Goal: Task Accomplishment & Management: Complete application form

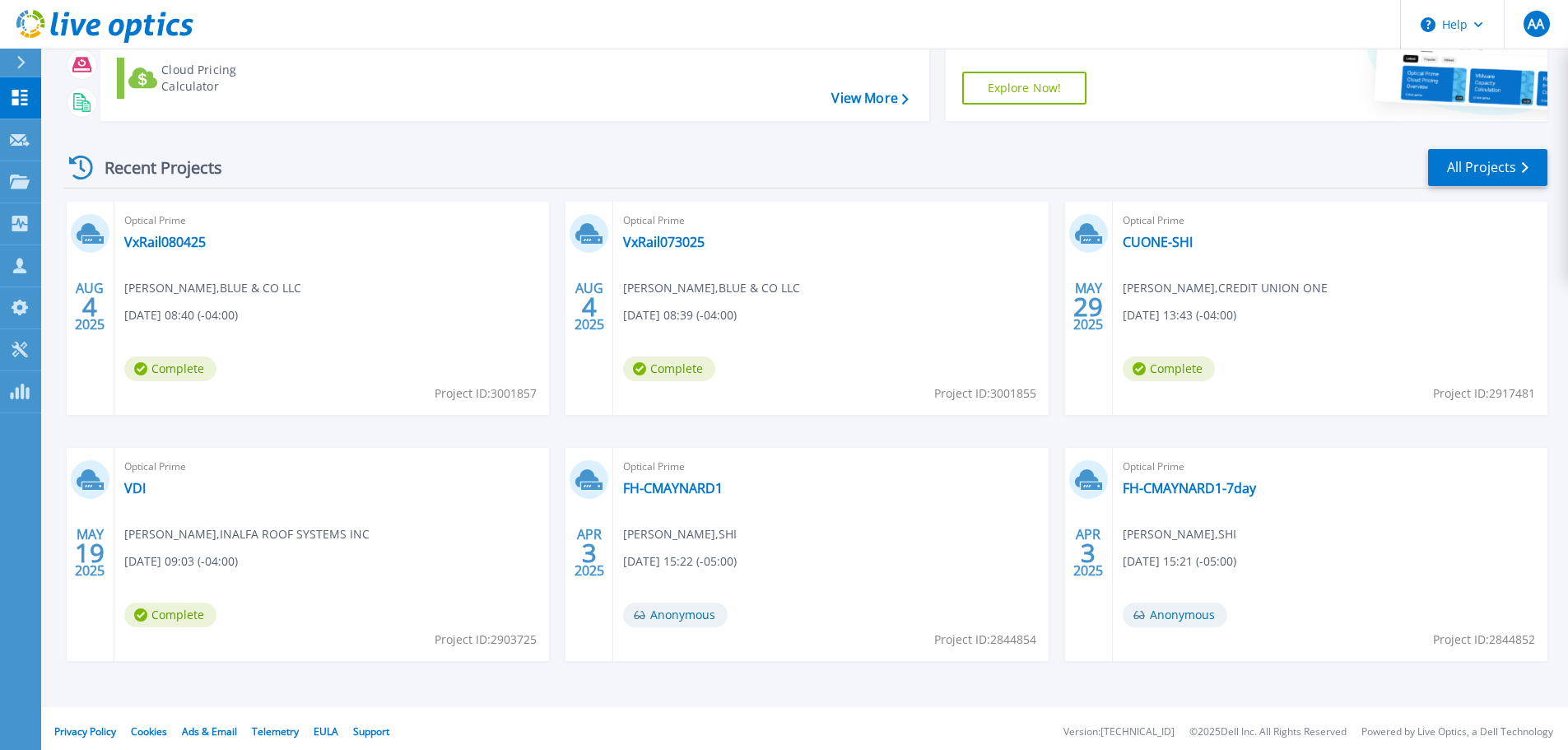
scroll to position [162, 0]
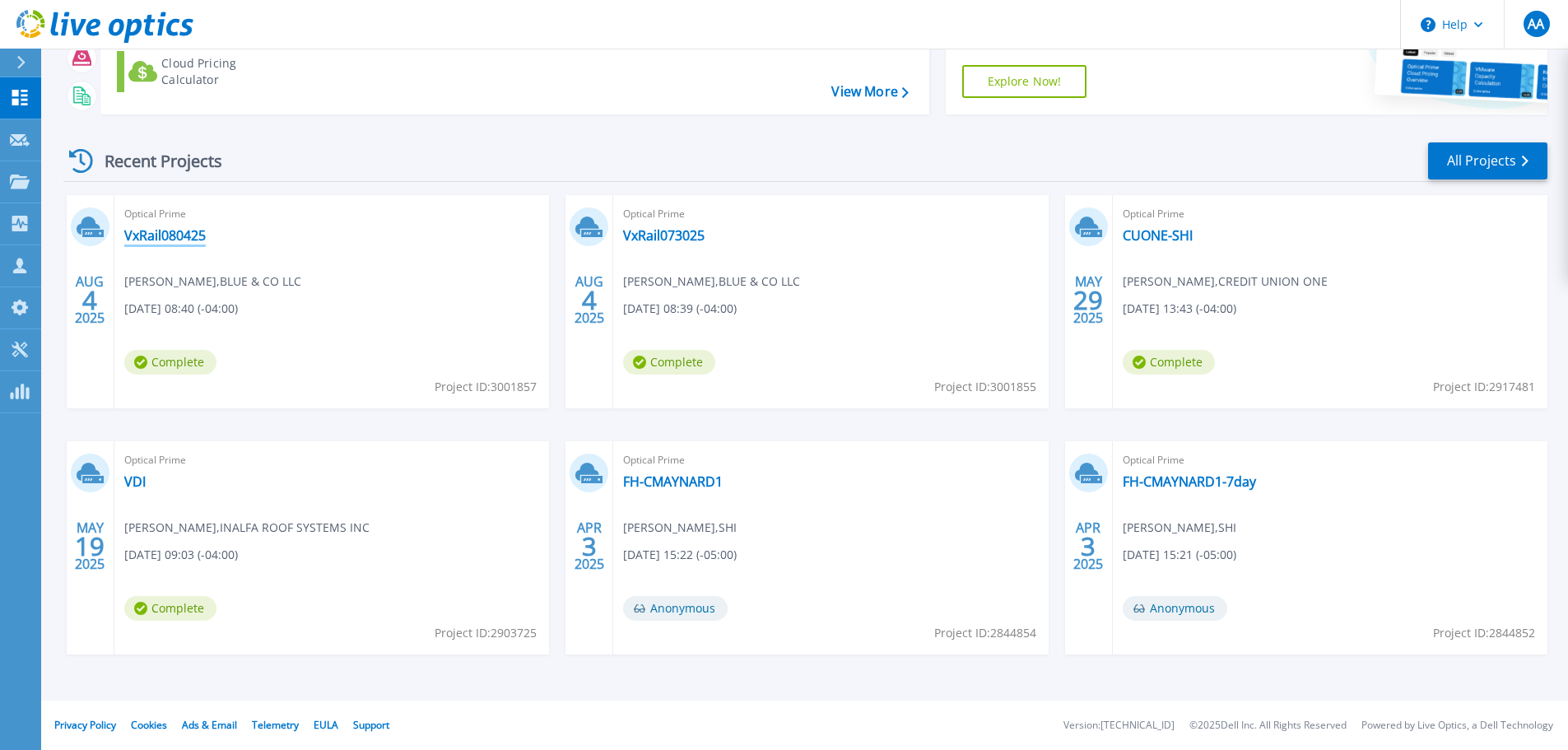
click at [206, 239] on link "VxRail080425" at bounding box center [164, 235] width 81 height 16
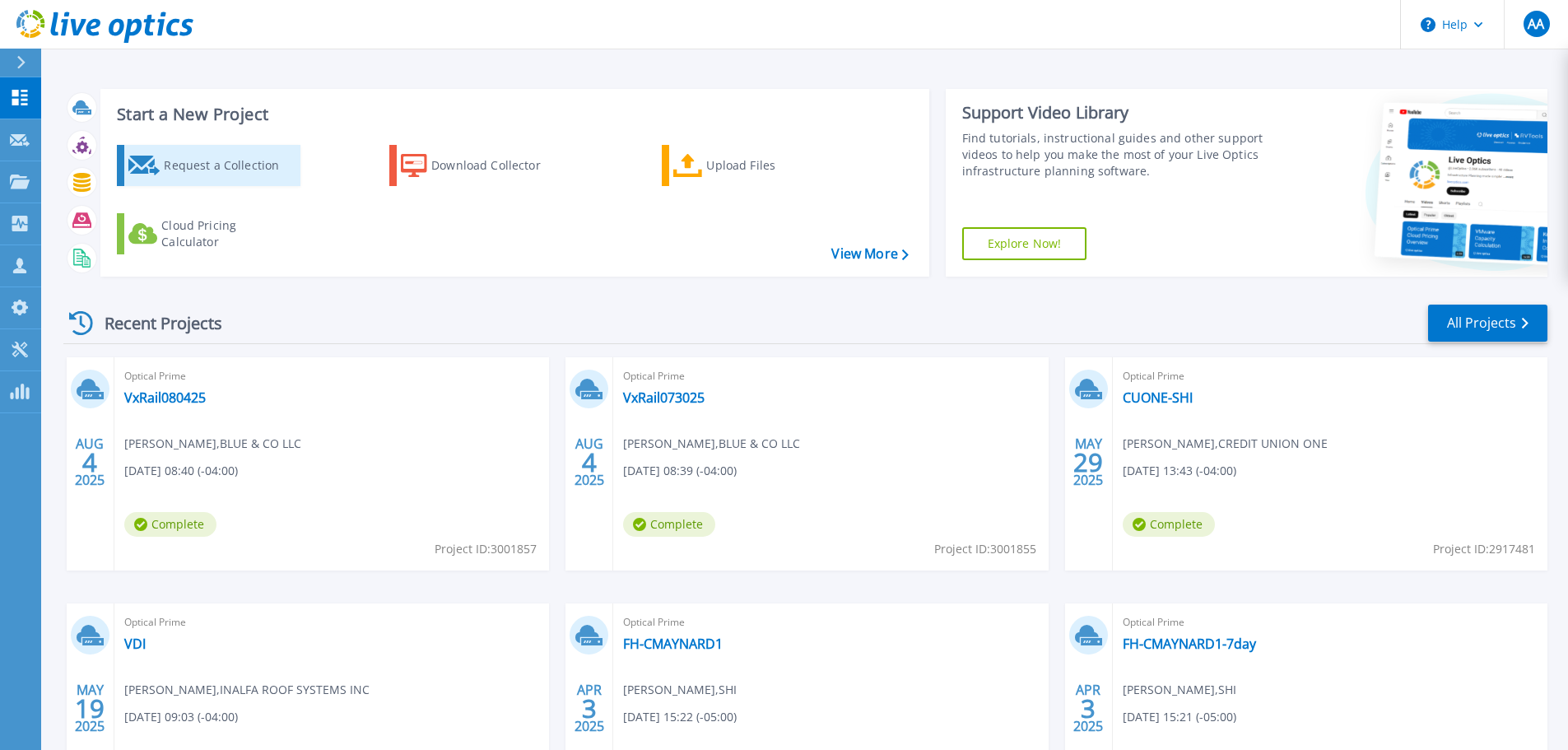
click at [238, 178] on div "Request a Collection" at bounding box center [230, 165] width 132 height 33
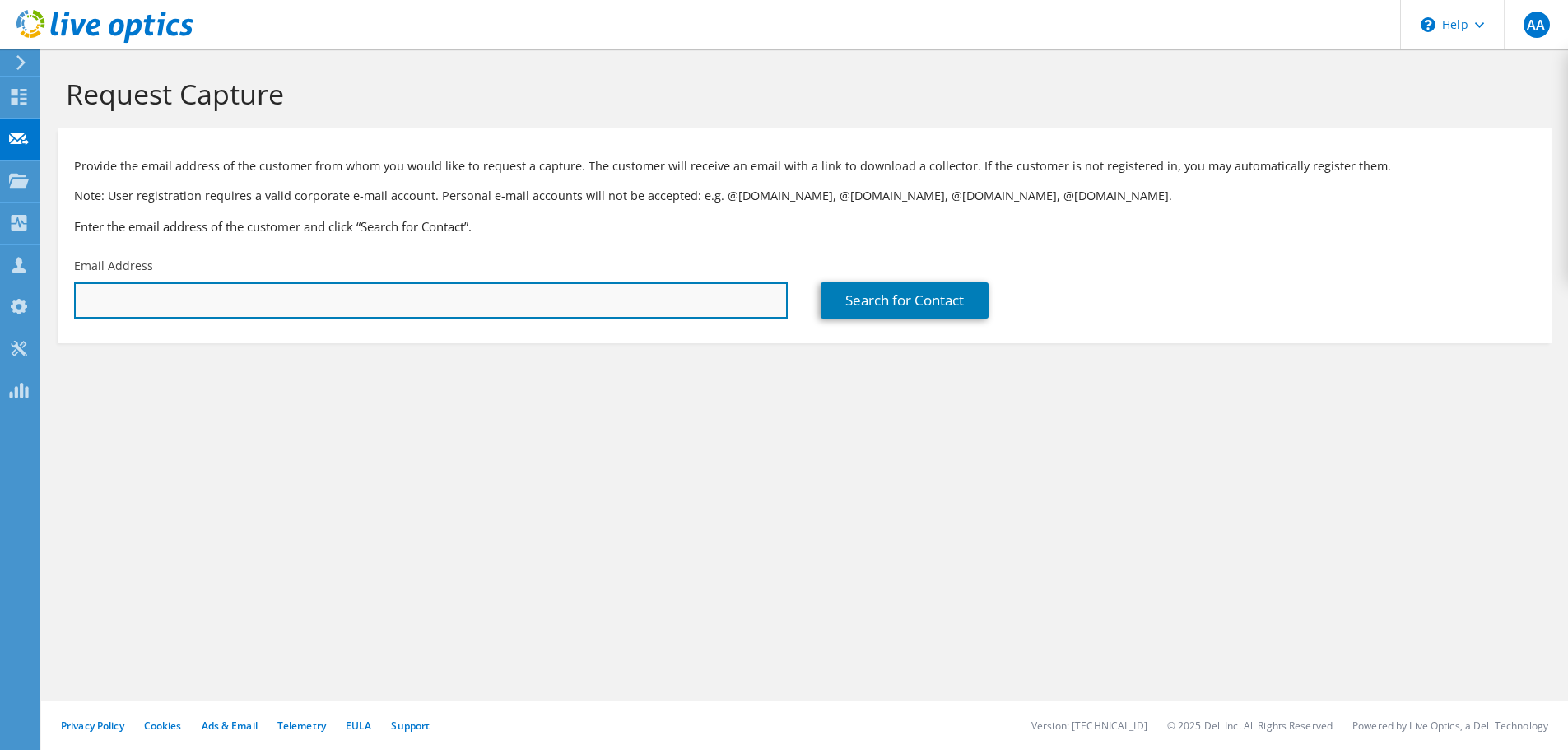
click at [462, 319] on input "text" at bounding box center [431, 300] width 714 height 36
paste input "Carolyn.Hockman@graftech.com"
type input "Carolyn.Hockman@graftech.com"
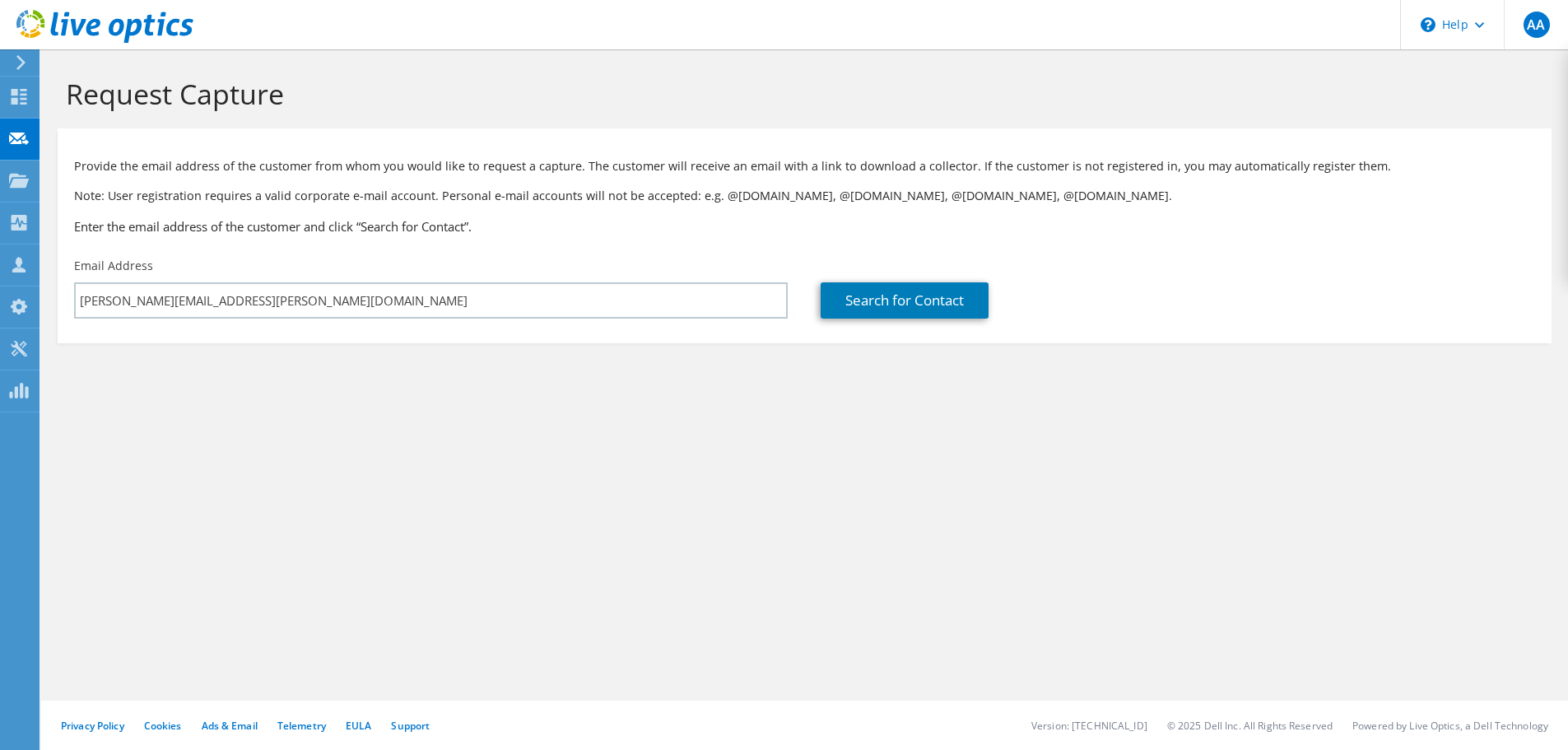
click at [902, 271] on div "Search for Contact" at bounding box center [1177, 288] width 746 height 77
click at [903, 286] on link "Search for Contact" at bounding box center [905, 300] width 168 height 36
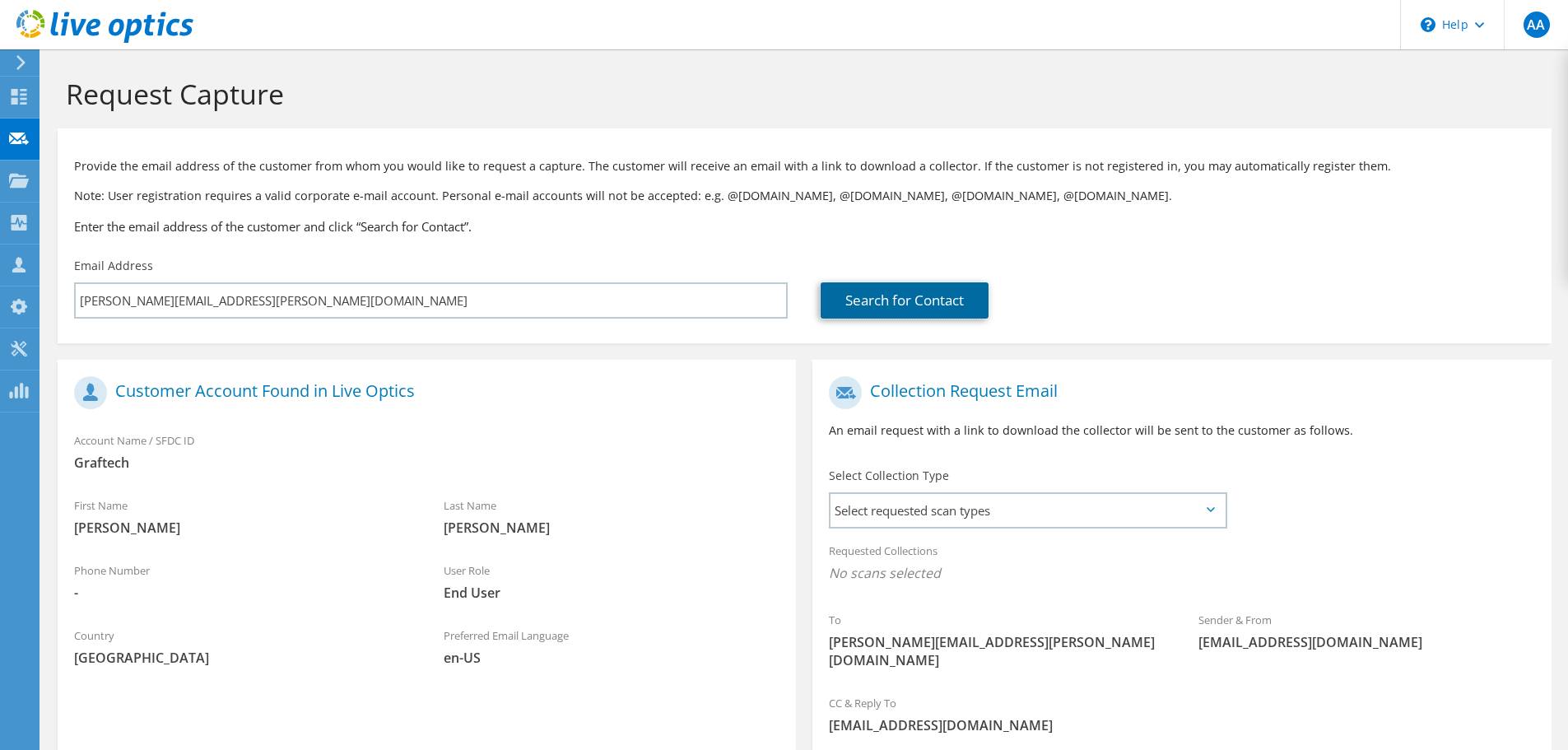
scroll to position [151, 0]
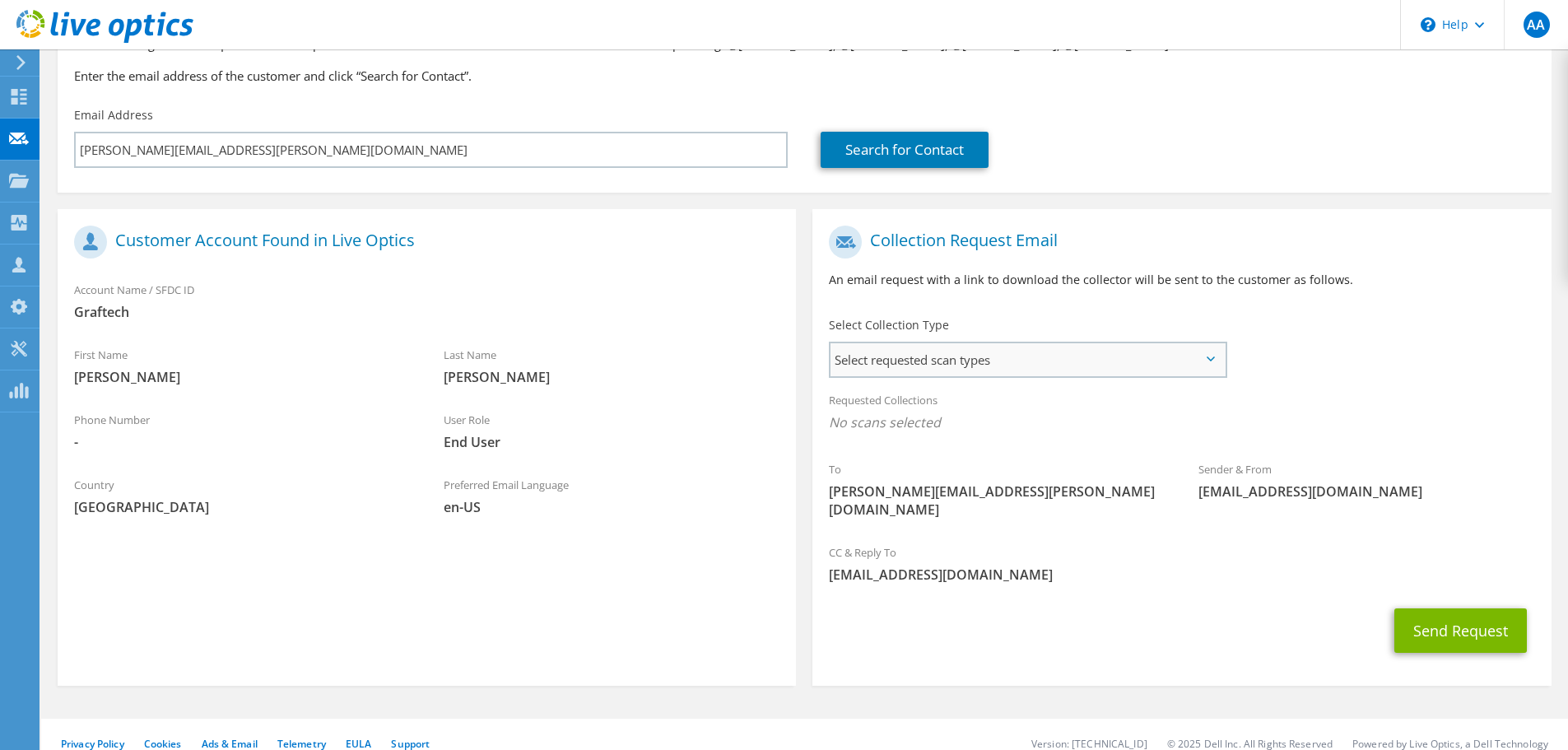
click at [975, 344] on span "Select requested scan types" at bounding box center [1027, 359] width 394 height 33
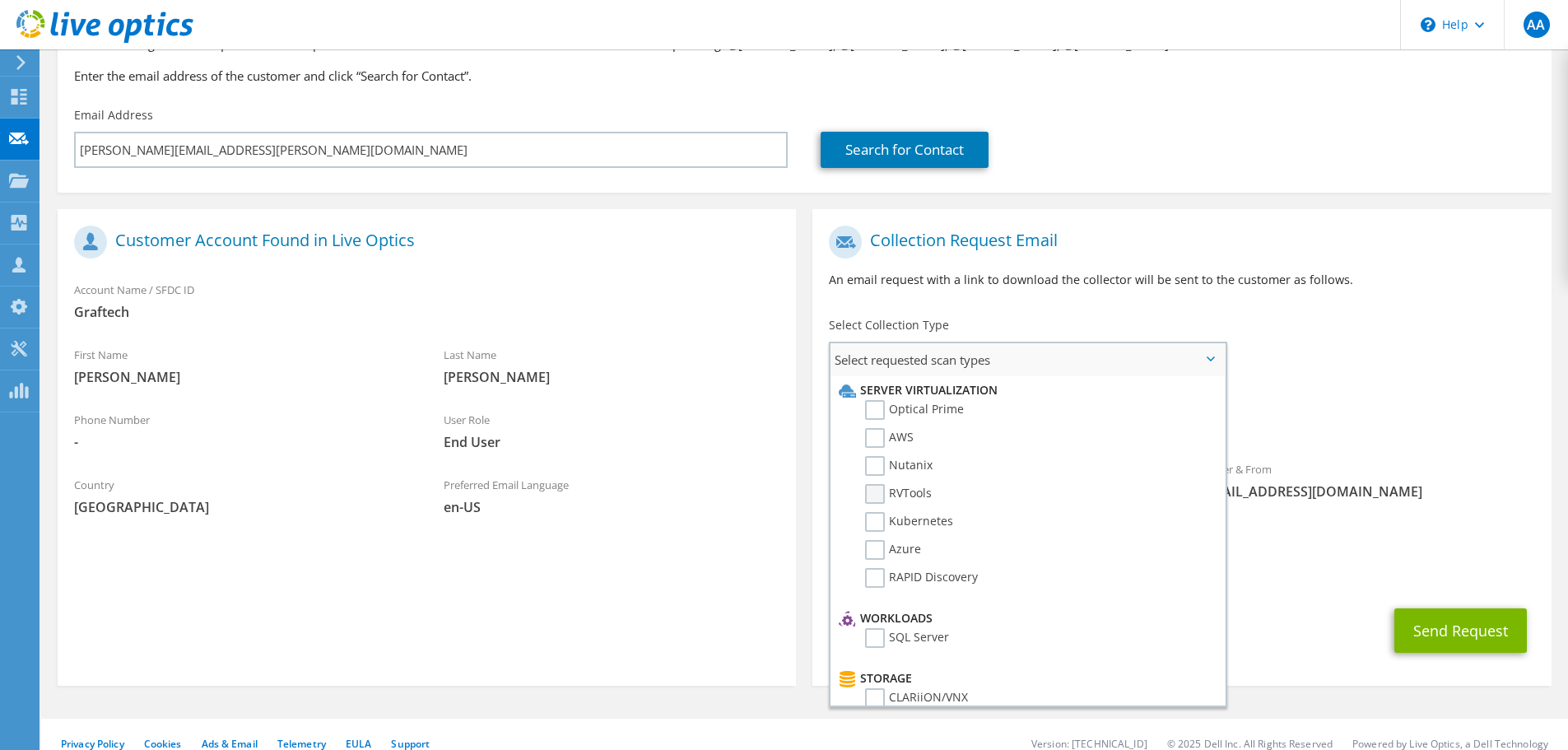
click at [893, 487] on label "RVTools" at bounding box center [899, 493] width 67 height 20
click at [0, 0] on input "RVTools" at bounding box center [0, 0] width 0 height 0
click at [1396, 520] on div "Sender & From liveoptics@liveoptics.com" at bounding box center [1366, 489] width 369 height 65
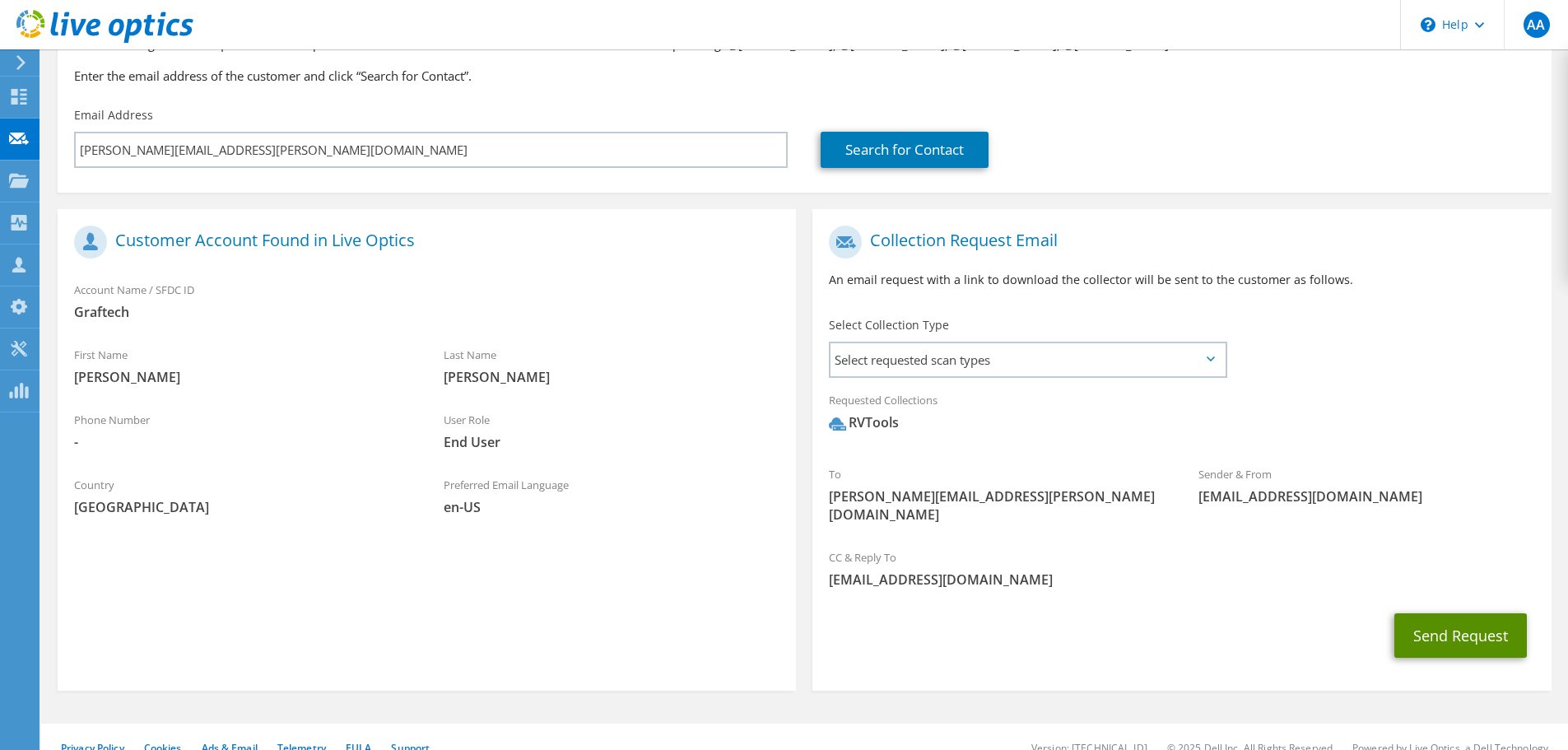
click at [1437, 624] on button "Send Request" at bounding box center [1460, 635] width 133 height 44
